Goal: Information Seeking & Learning: Check status

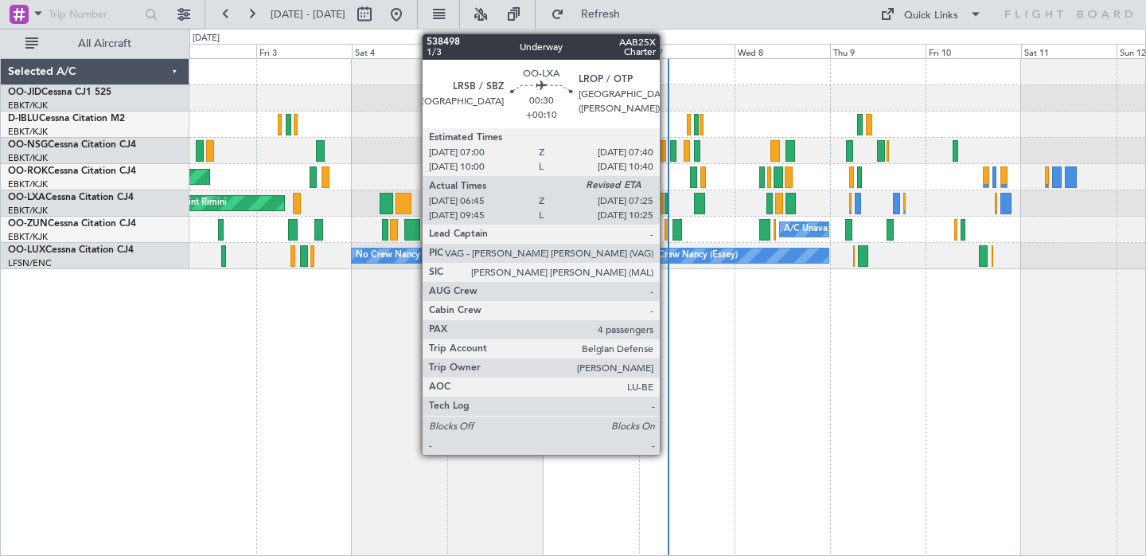
click at [667, 203] on div at bounding box center [666, 203] width 3 height 21
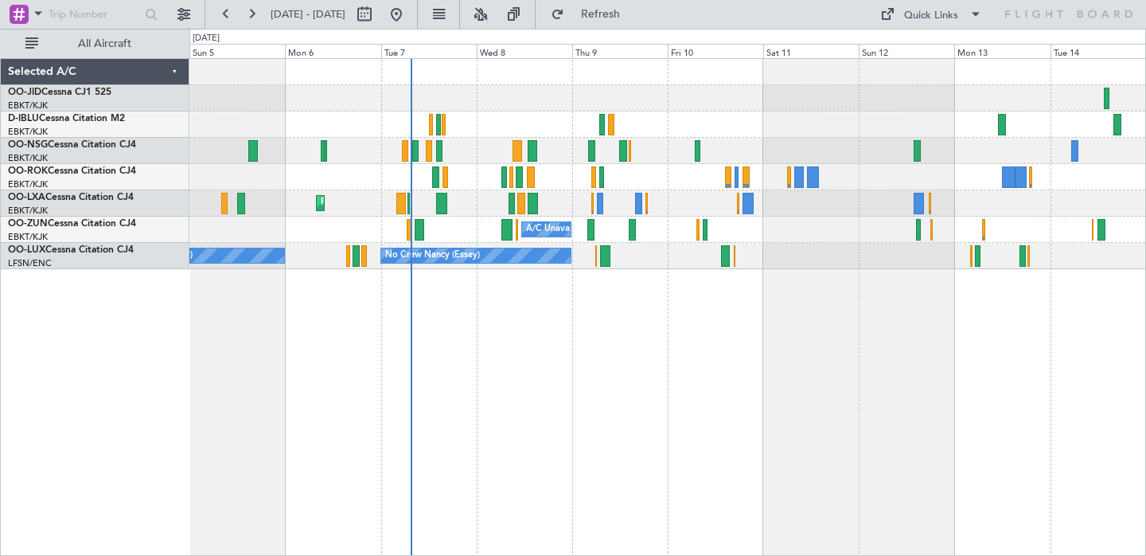
click at [760, 343] on div "No Crew Kortrijk-[GEOGRAPHIC_DATA] AOG Maint [GEOGRAPHIC_DATA]-[GEOGRAPHIC_DATA…" at bounding box center [667, 306] width 957 height 497
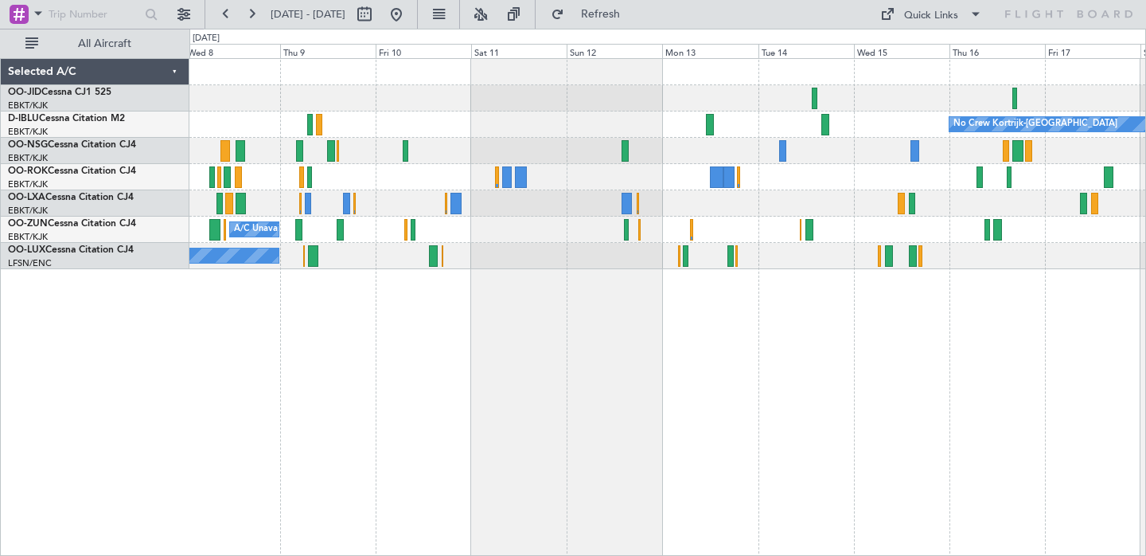
click at [809, 365] on div "No Crew Kortrijk-[GEOGRAPHIC_DATA] Planned Maint [GEOGRAPHIC_DATA]-[GEOGRAPHIC_…" at bounding box center [667, 306] width 957 height 497
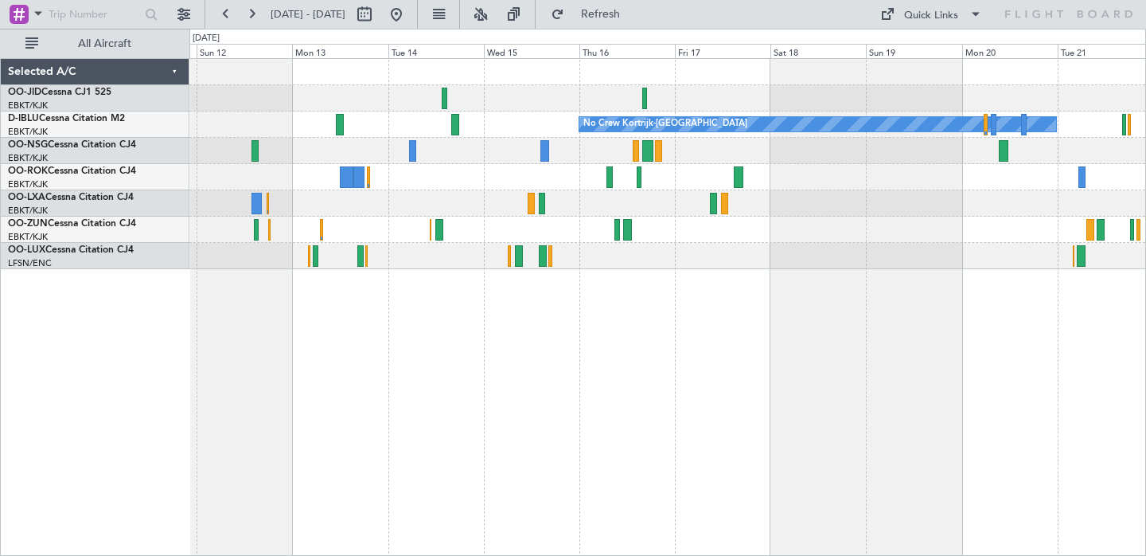
click at [605, 351] on div "No Crew No Crew Kortrijk-[GEOGRAPHIC_DATA] No Crew" at bounding box center [667, 306] width 957 height 497
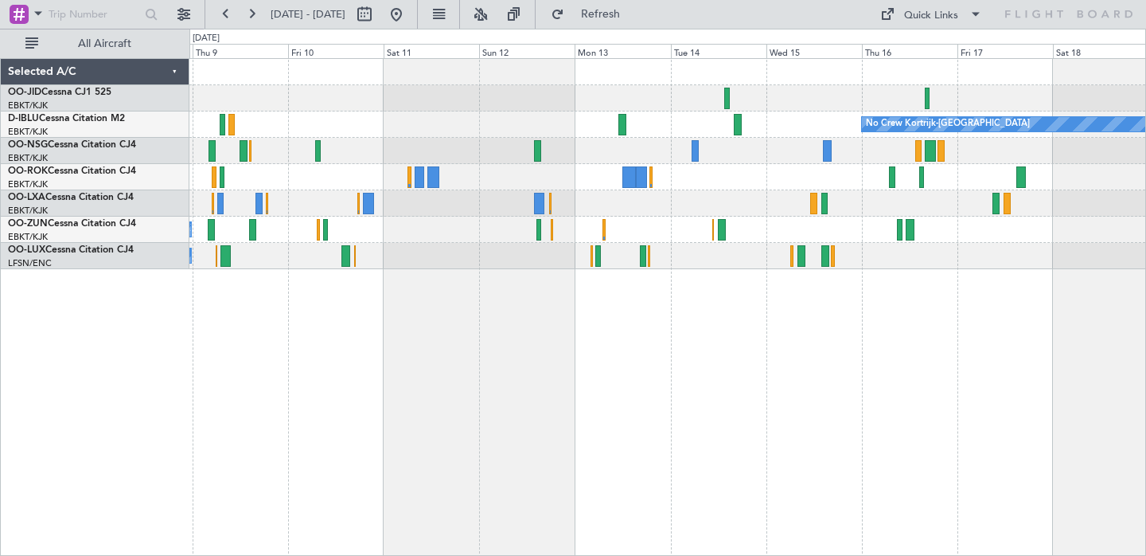
click at [731, 353] on div "No Crew Kortrijk-[GEOGRAPHIC_DATA] A/C Unavailable [GEOGRAPHIC_DATA]-[GEOGRAPHI…" at bounding box center [667, 306] width 957 height 497
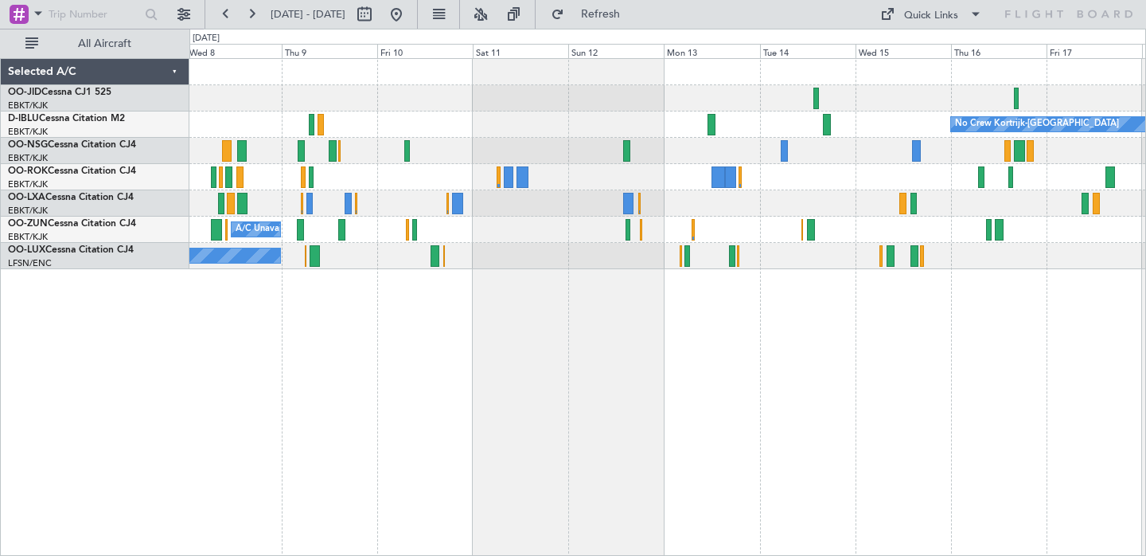
click at [782, 344] on div "No Crew Kortrijk-[GEOGRAPHIC_DATA] Planned Maint [GEOGRAPHIC_DATA]-[GEOGRAPHIC_…" at bounding box center [667, 306] width 957 height 497
